Goal: Task Accomplishment & Management: Manage account settings

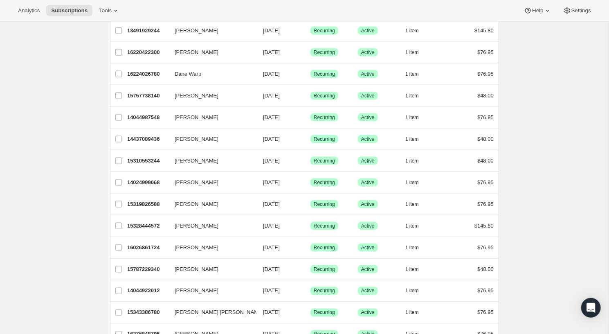
scroll to position [481, 0]
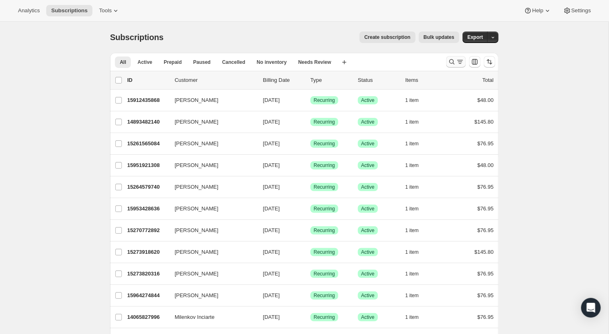
click at [450, 56] on button "Search and filter results" at bounding box center [456, 61] width 20 height 11
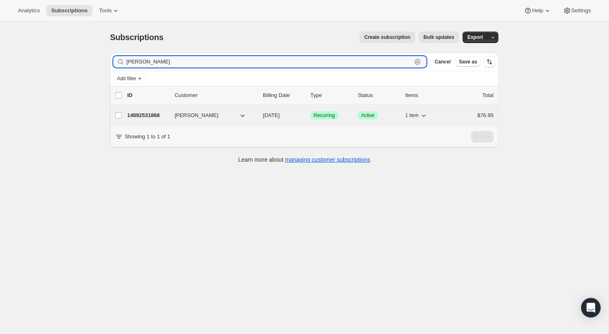
type input "Aaron burp"
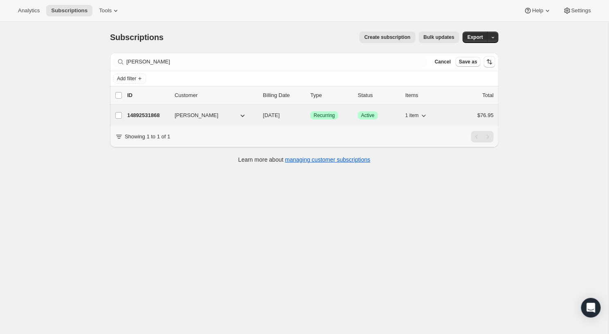
click at [142, 113] on p "14892531868" at bounding box center [147, 115] width 41 height 8
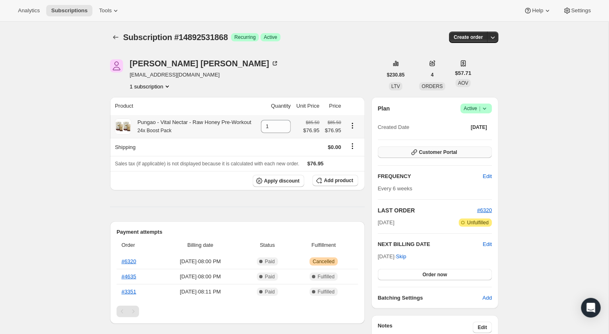
click at [484, 153] on button "Customer Portal" at bounding box center [435, 151] width 114 height 11
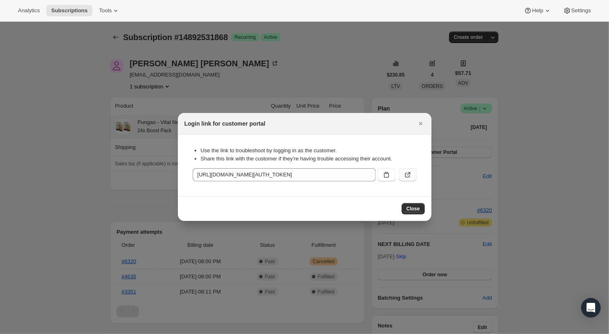
click at [410, 175] on icon ":rcb:" at bounding box center [407, 174] width 8 height 8
